Goal: Task Accomplishment & Management: Complete application form

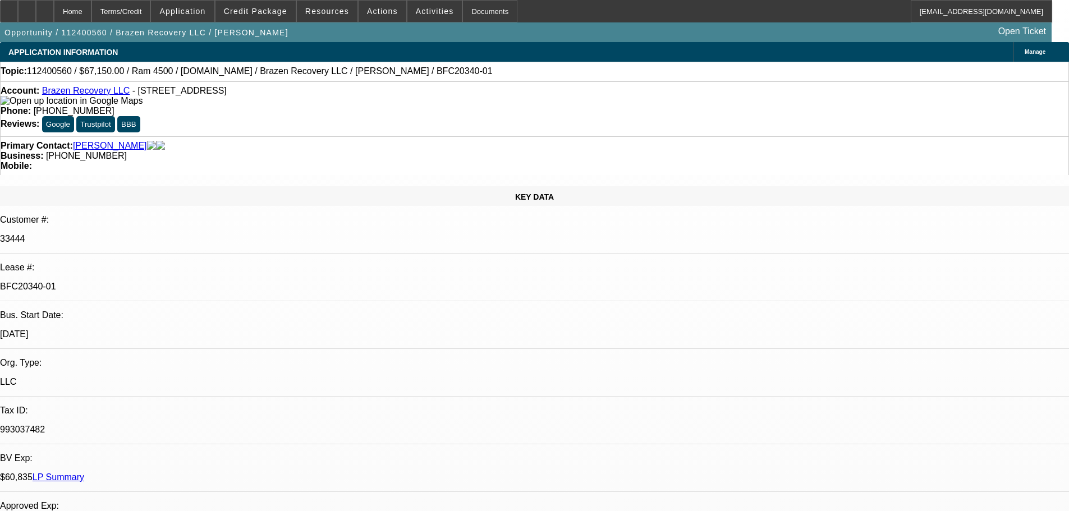
select select "0.15"
select select "2"
select select "0"
select select "6"
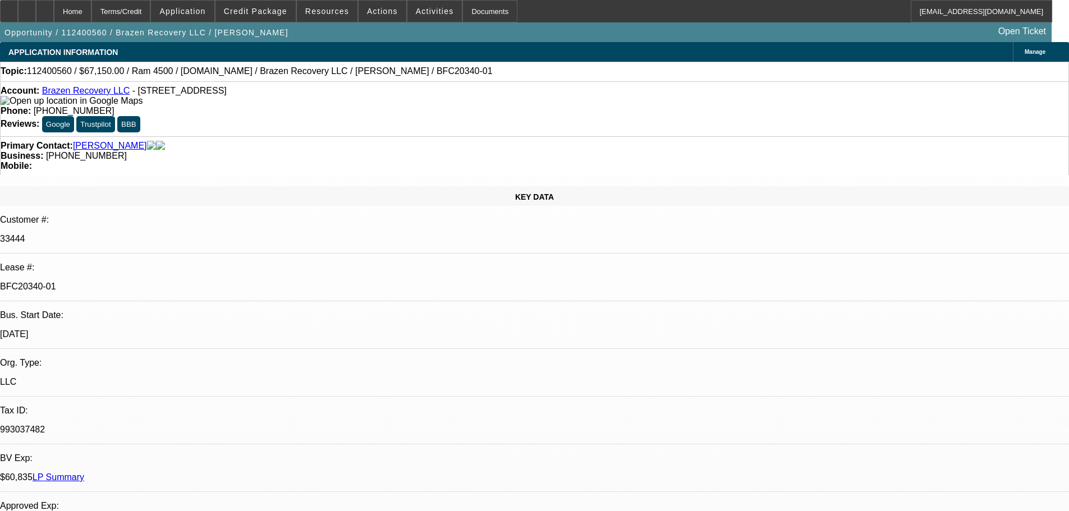
select select "0.15"
select select "2"
select select "0"
select select "6"
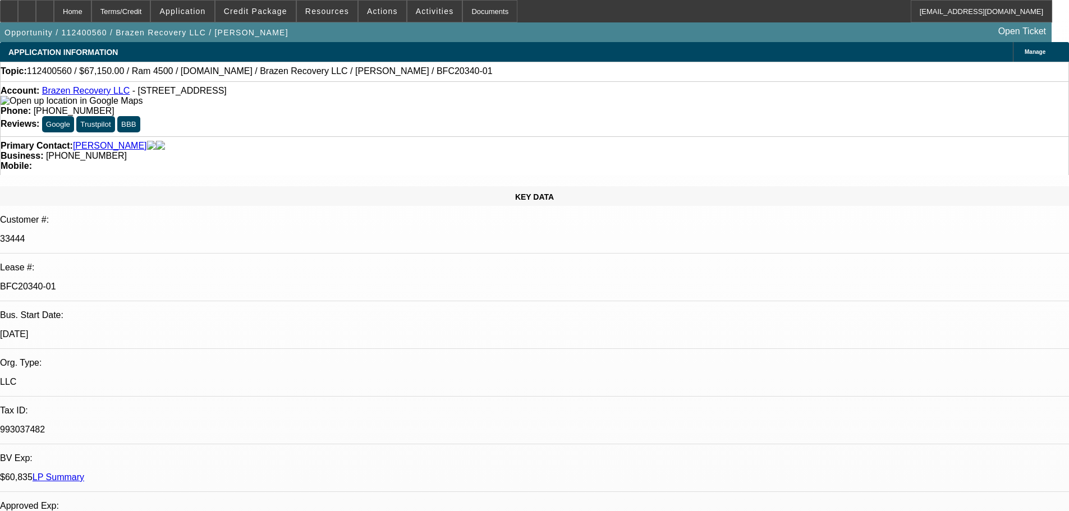
select select "0.15"
select select "2"
select select "0"
select select "6"
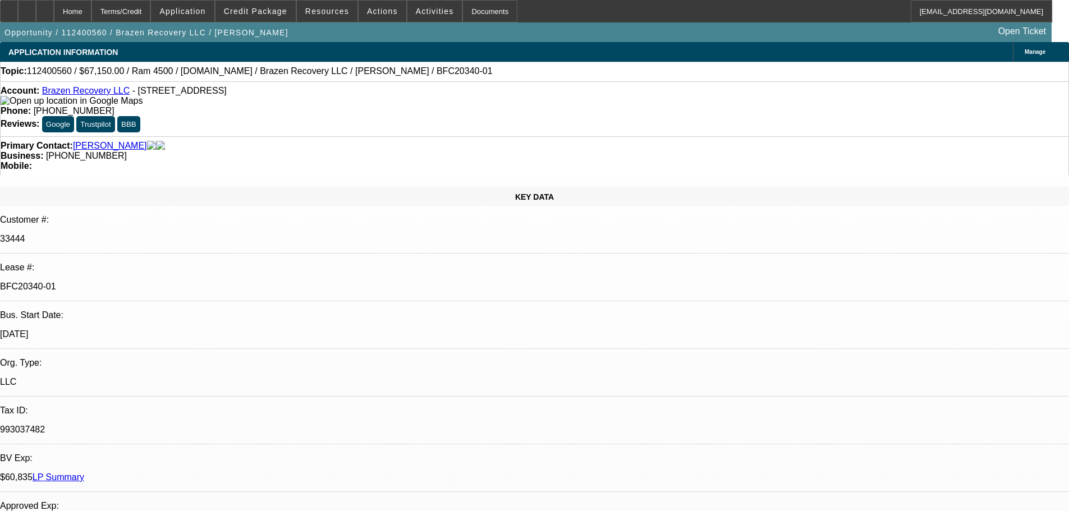
select select "0.15"
select select "2"
select select "0.1"
select select "4"
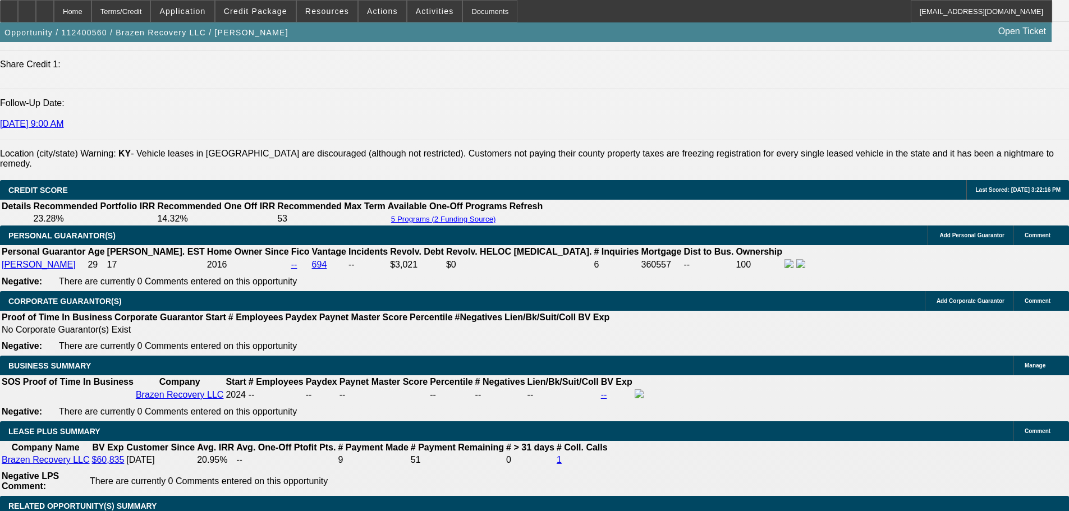
scroll to position [1572, 0]
